Goal: Information Seeking & Learning: Learn about a topic

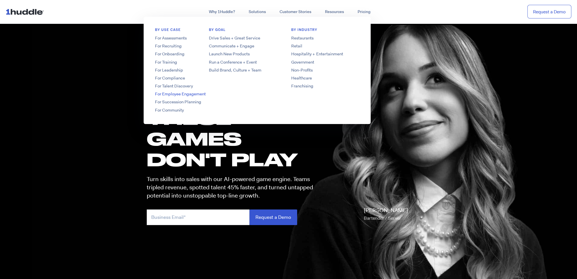
click at [176, 95] on link "For Employee Engagement" at bounding box center [189, 94] width 91 height 6
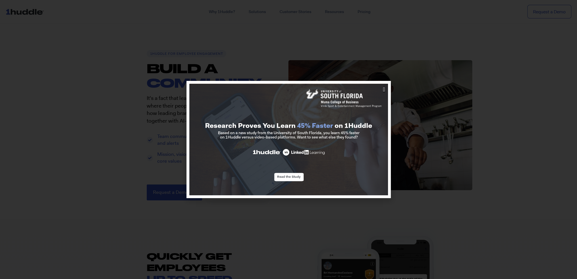
click at [383, 88] on icon "Close" at bounding box center [384, 90] width 2 height 6
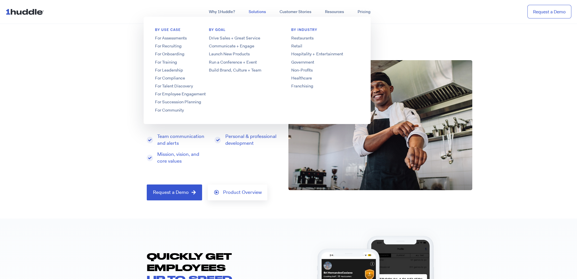
click at [260, 13] on link "Solutions" at bounding box center [257, 12] width 31 height 10
click at [175, 69] on link "For Leadership" at bounding box center [189, 70] width 91 height 6
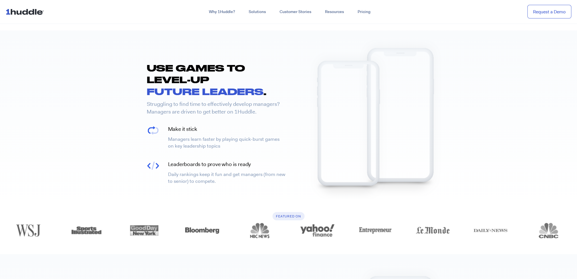
scroll to position [511, 0]
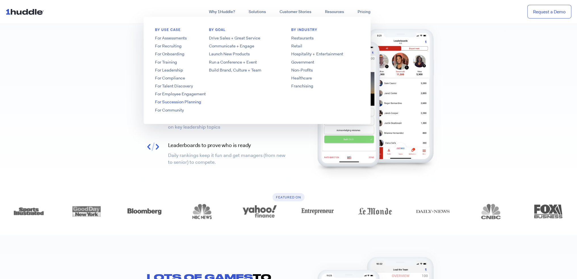
click at [184, 103] on link "For Succession Planning" at bounding box center [189, 102] width 91 height 6
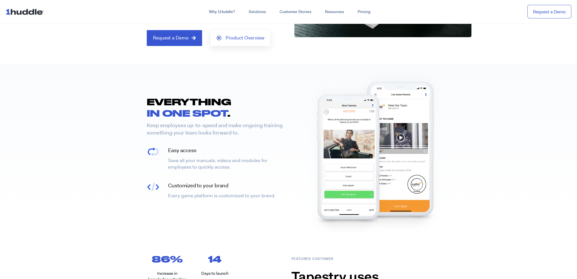
scroll to position [57, 0]
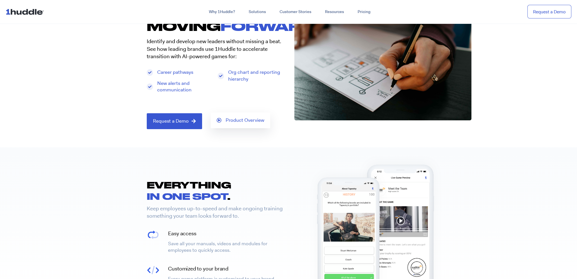
click at [247, 117] on link "Product Overview" at bounding box center [241, 120] width 60 height 16
